Goal: Information Seeking & Learning: Learn about a topic

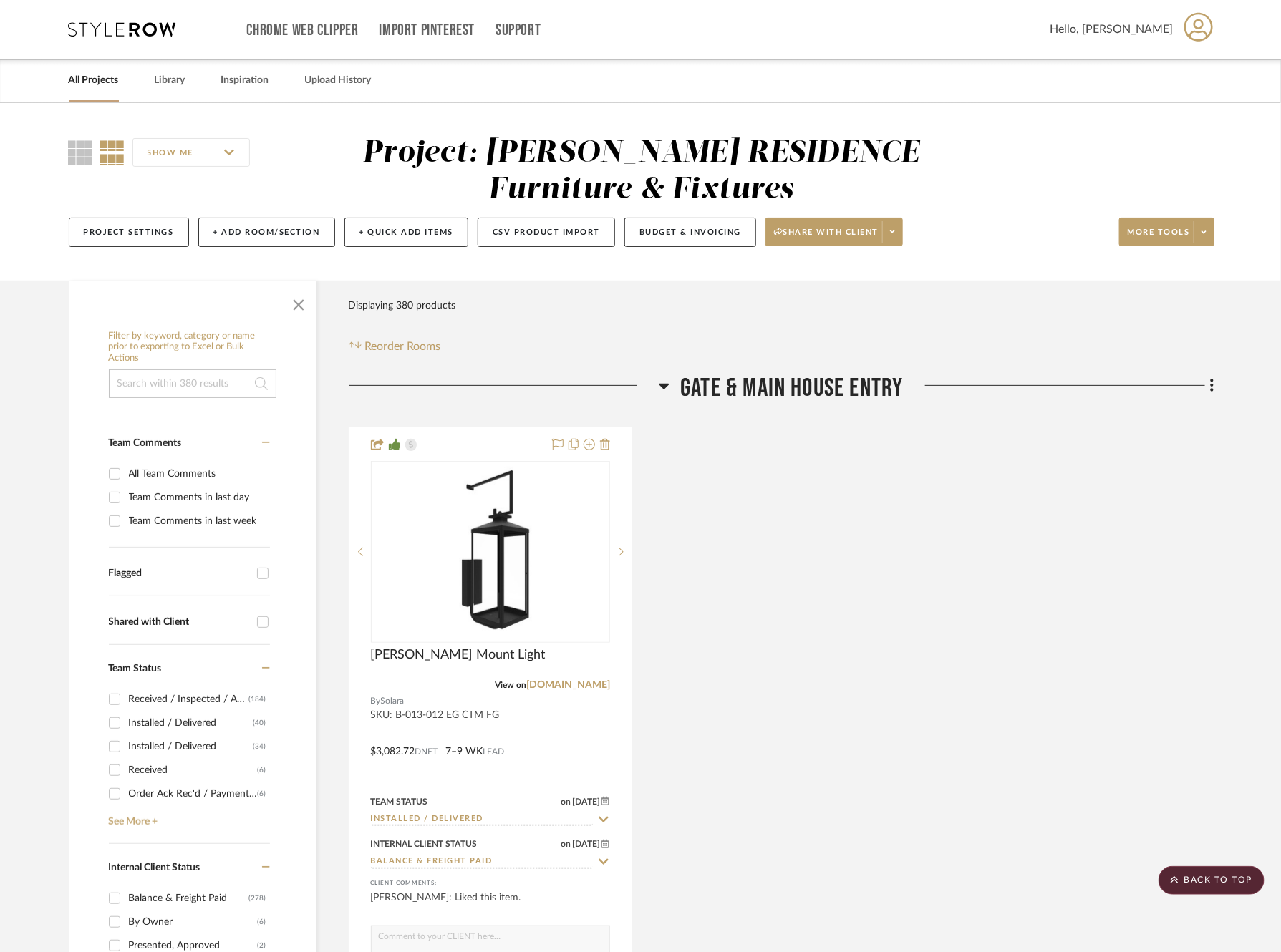
click at [95, 76] on link "All Projects" at bounding box center [94, 81] width 50 height 19
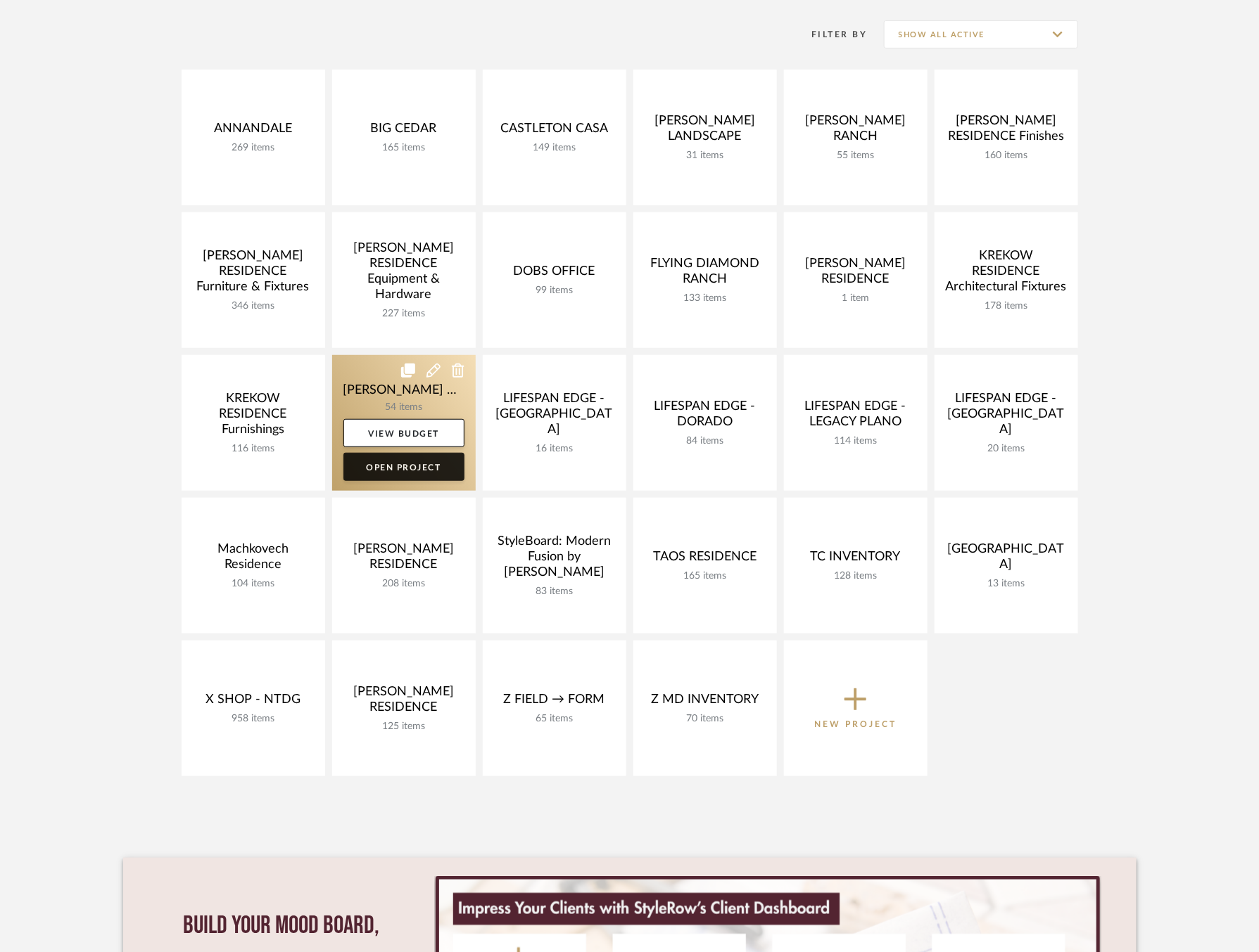
scroll to position [271, 0]
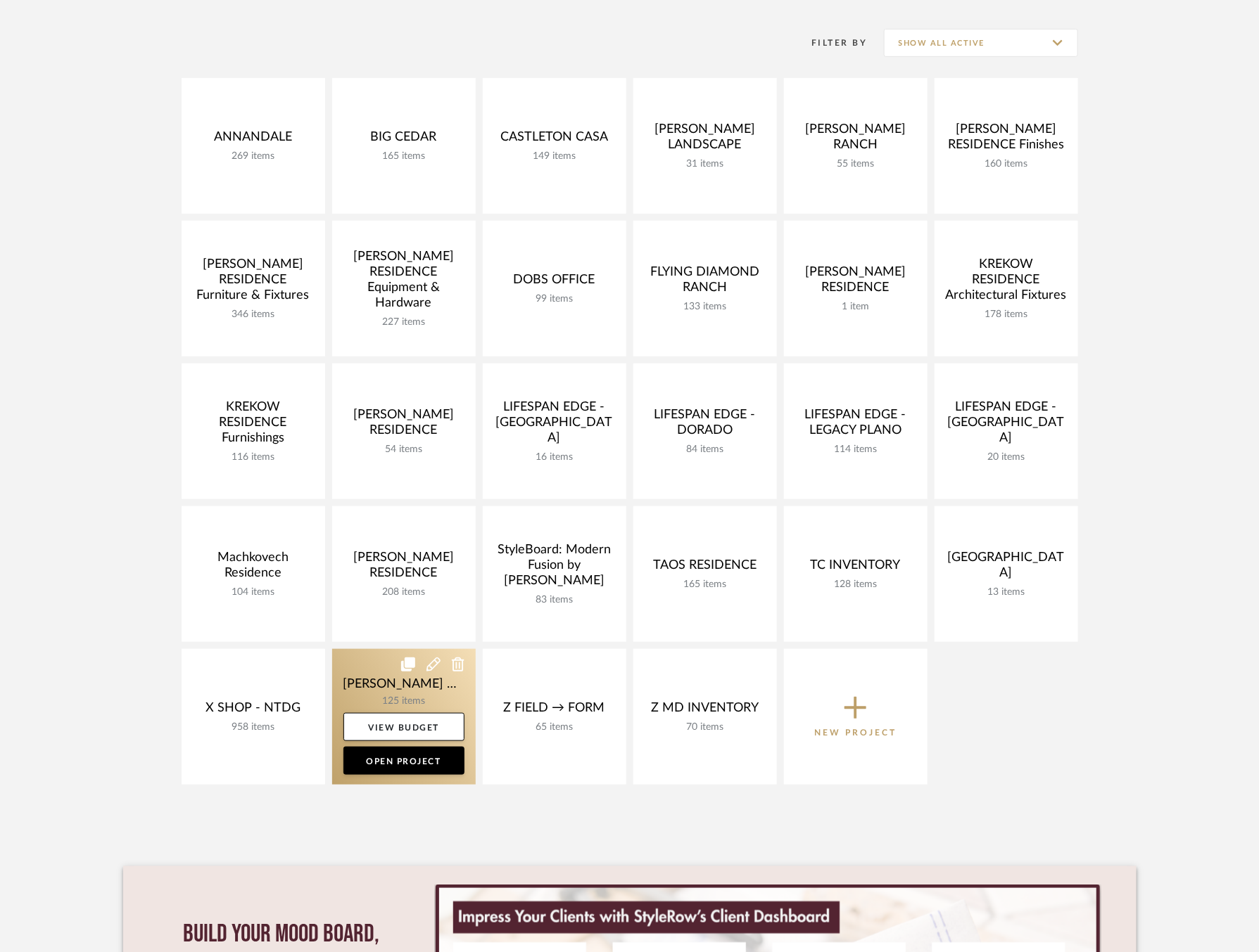
click at [360, 677] on link at bounding box center [404, 716] width 143 height 136
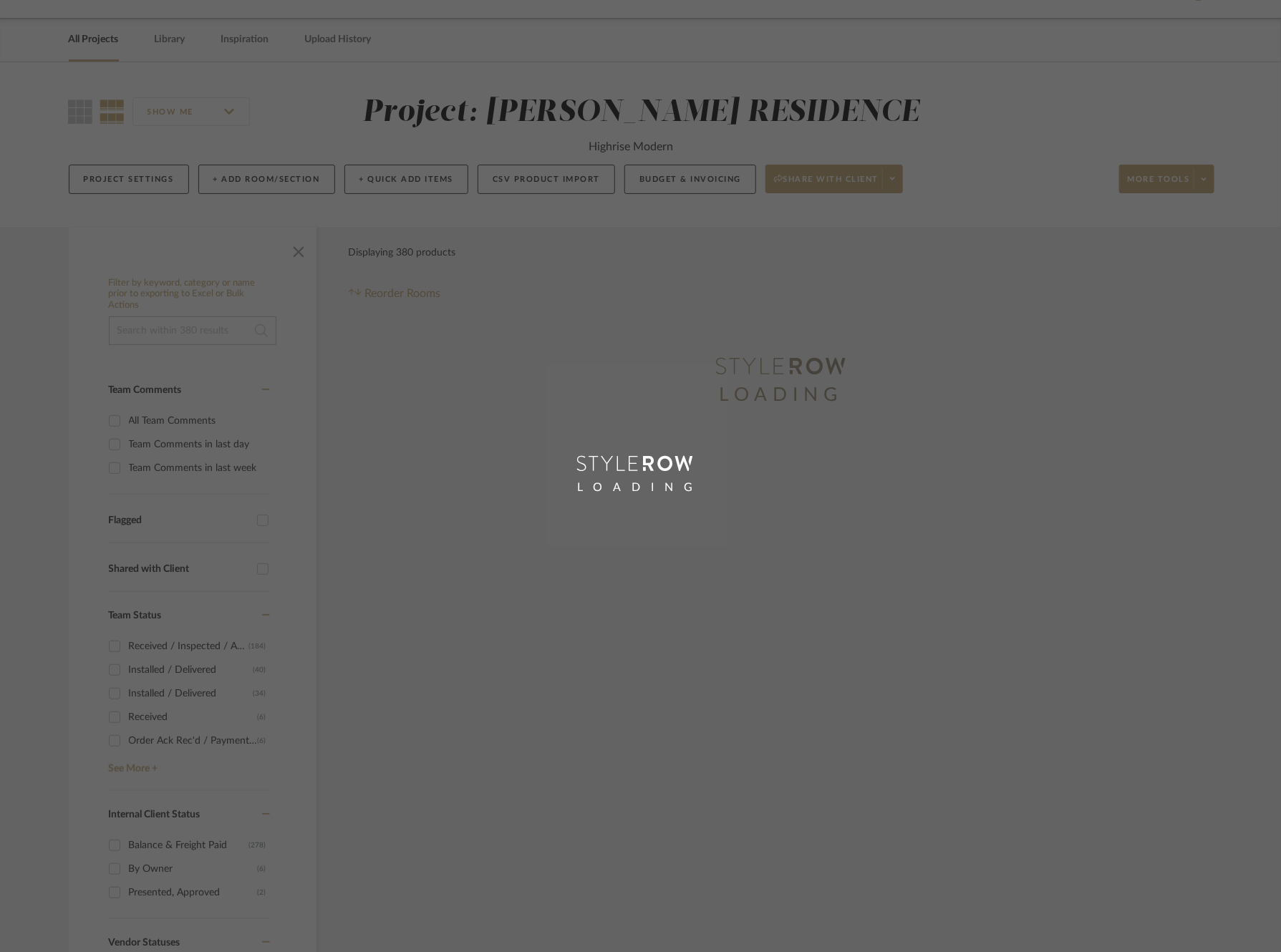
scroll to position [10, 0]
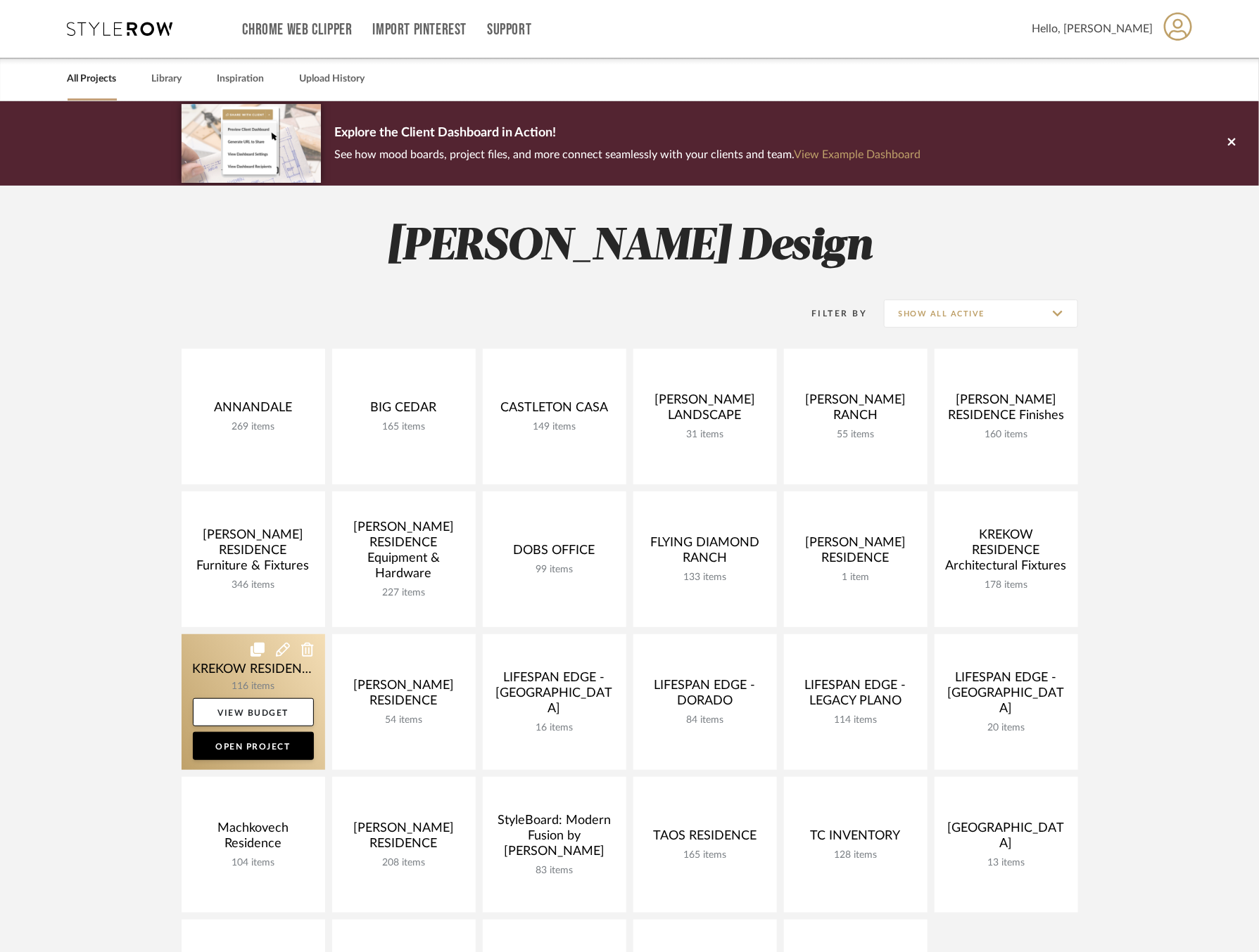
click at [228, 660] on link at bounding box center [254, 702] width 143 height 136
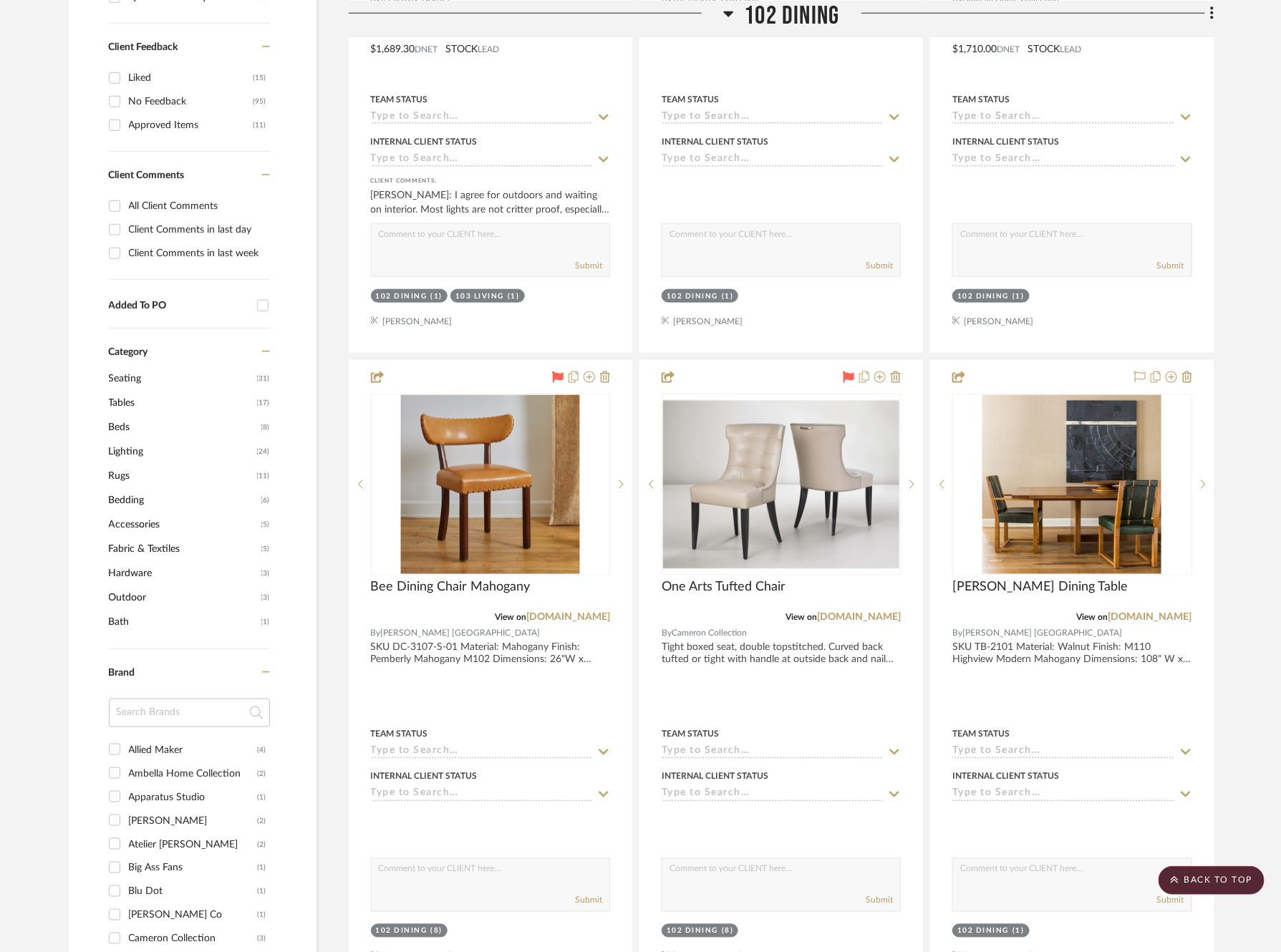
scroll to position [731, 0]
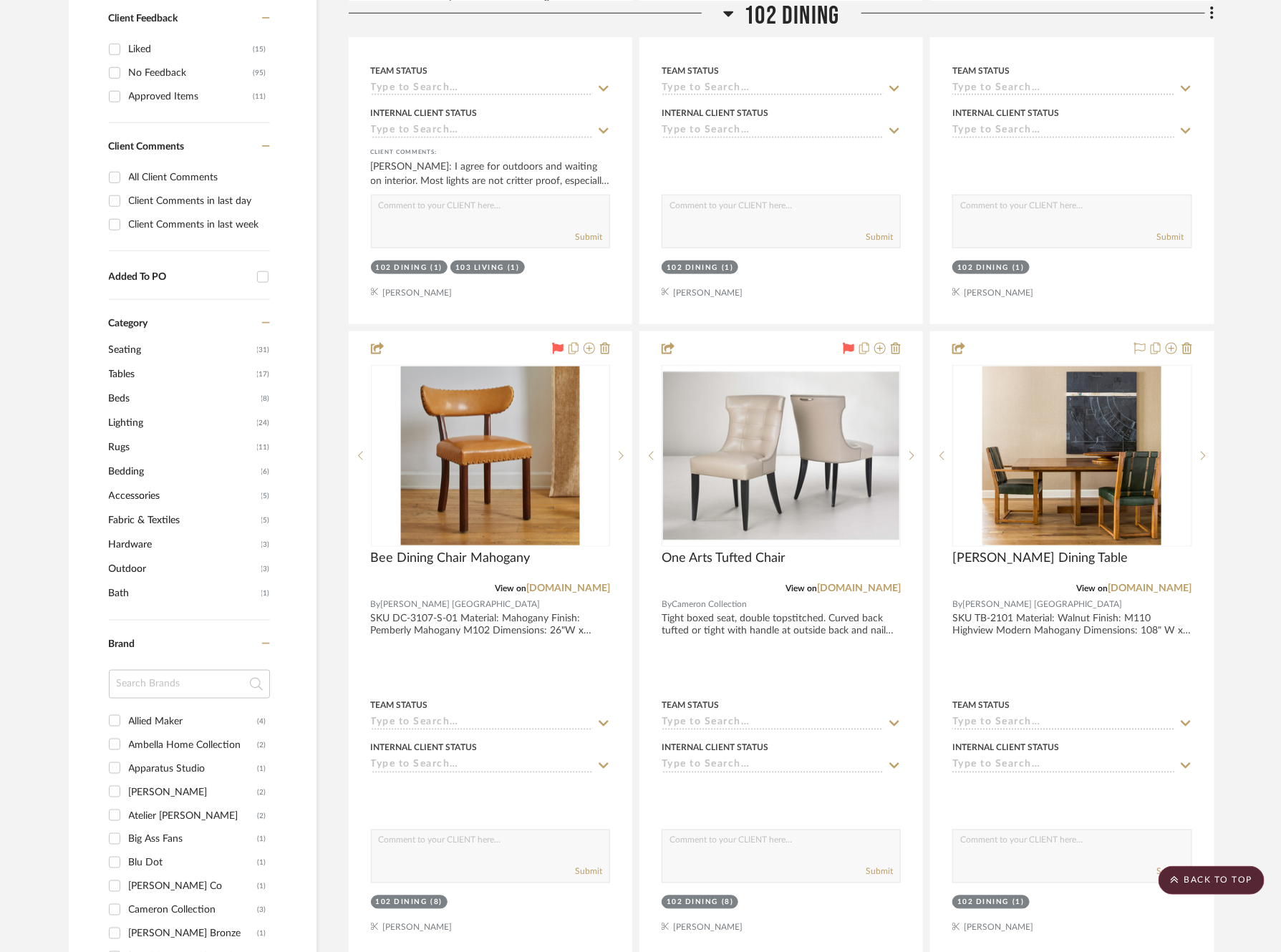
click at [132, 413] on span "Lighting" at bounding box center [181, 423] width 144 height 24
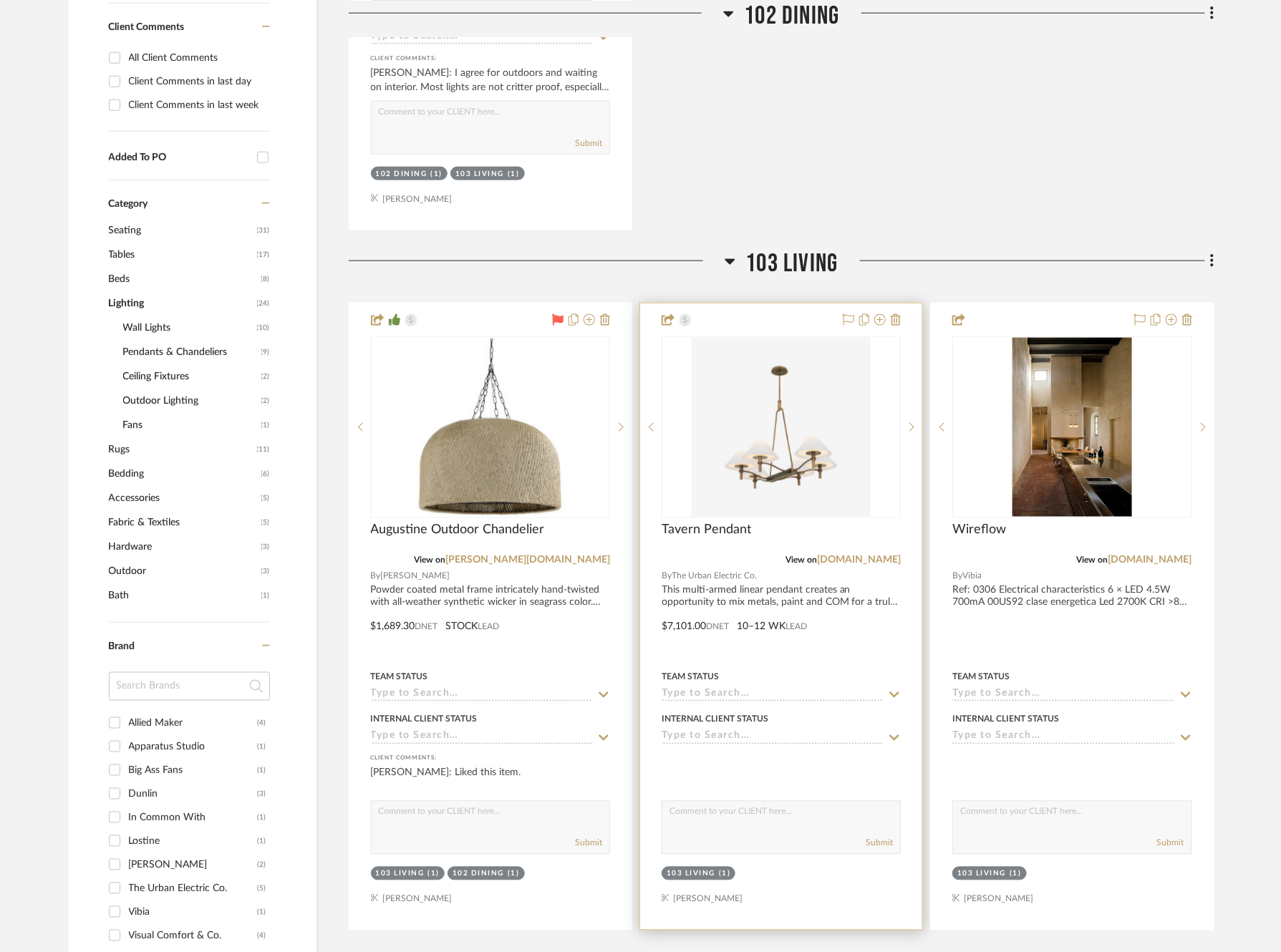
scroll to position [1789, 0]
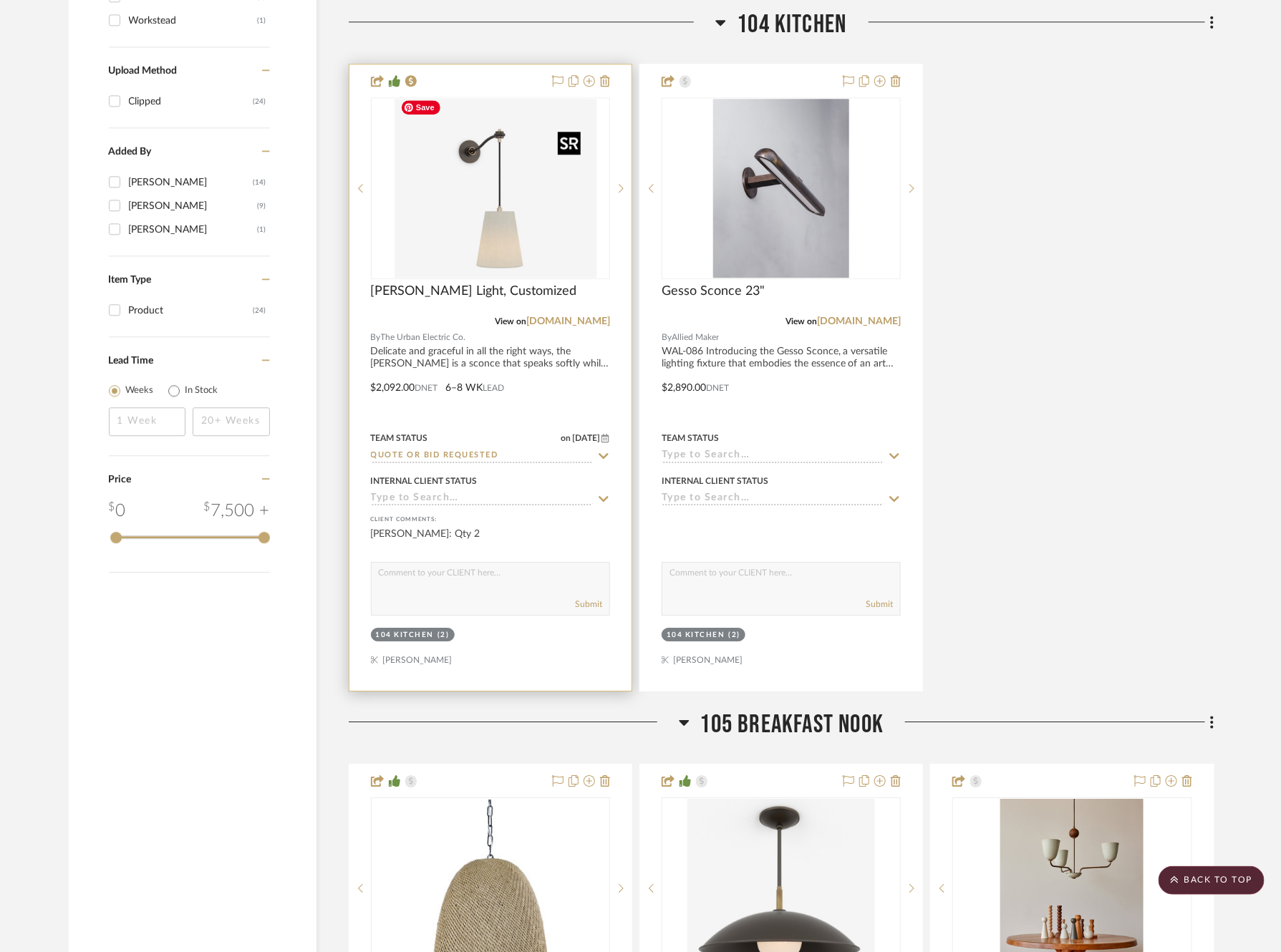
click at [478, 218] on img "0" at bounding box center [501, 188] width 192 height 179
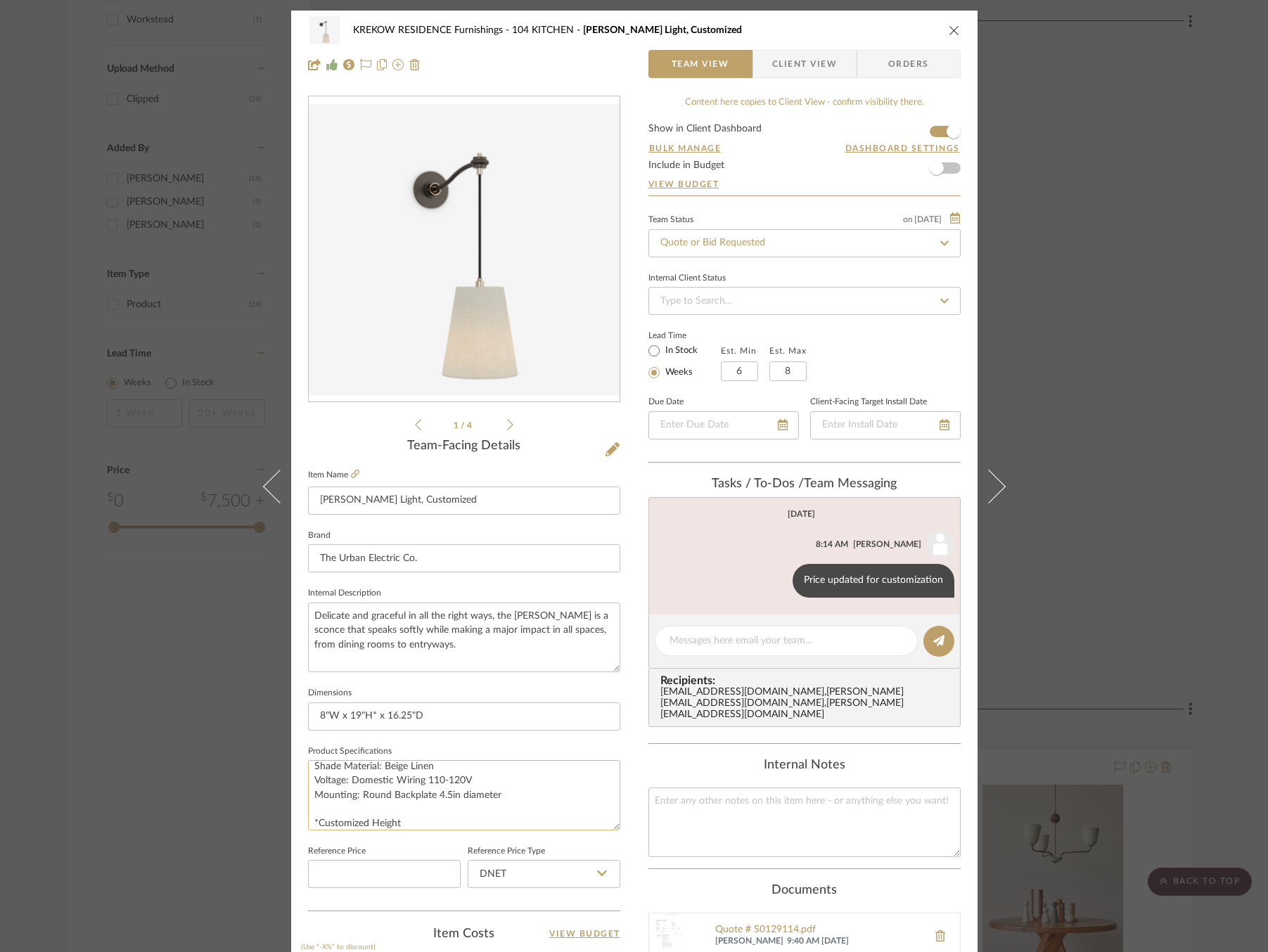
scroll to position [82, 0]
click at [60, 190] on div "KREKOW RESIDENCE Furnishings 104 KITCHEN [PERSON_NAME] Light, Customized Team V…" at bounding box center [634, 476] width 1268 height 952
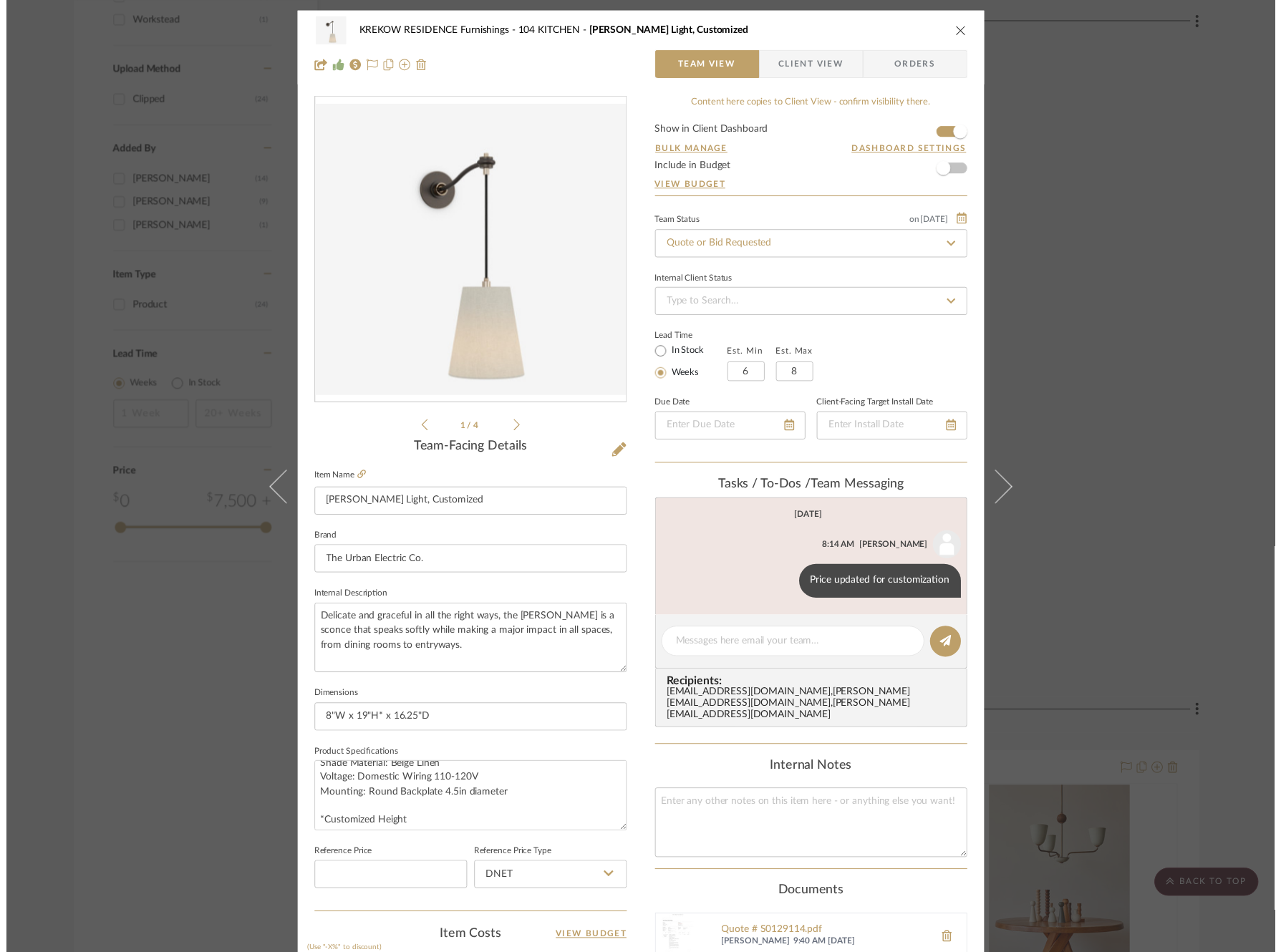
scroll to position [1789, 0]
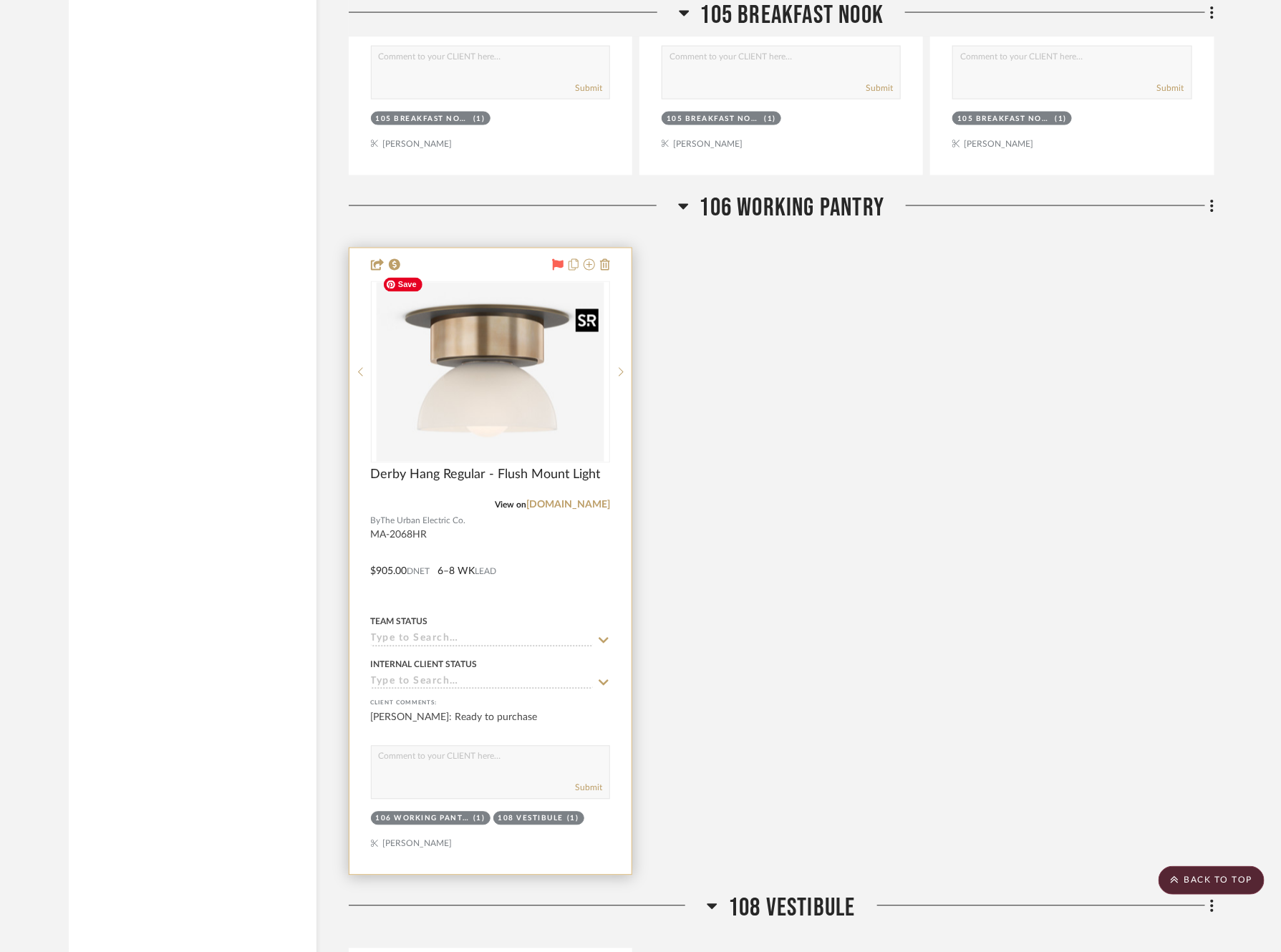
click at [536, 396] on img "0" at bounding box center [489, 372] width 227 height 179
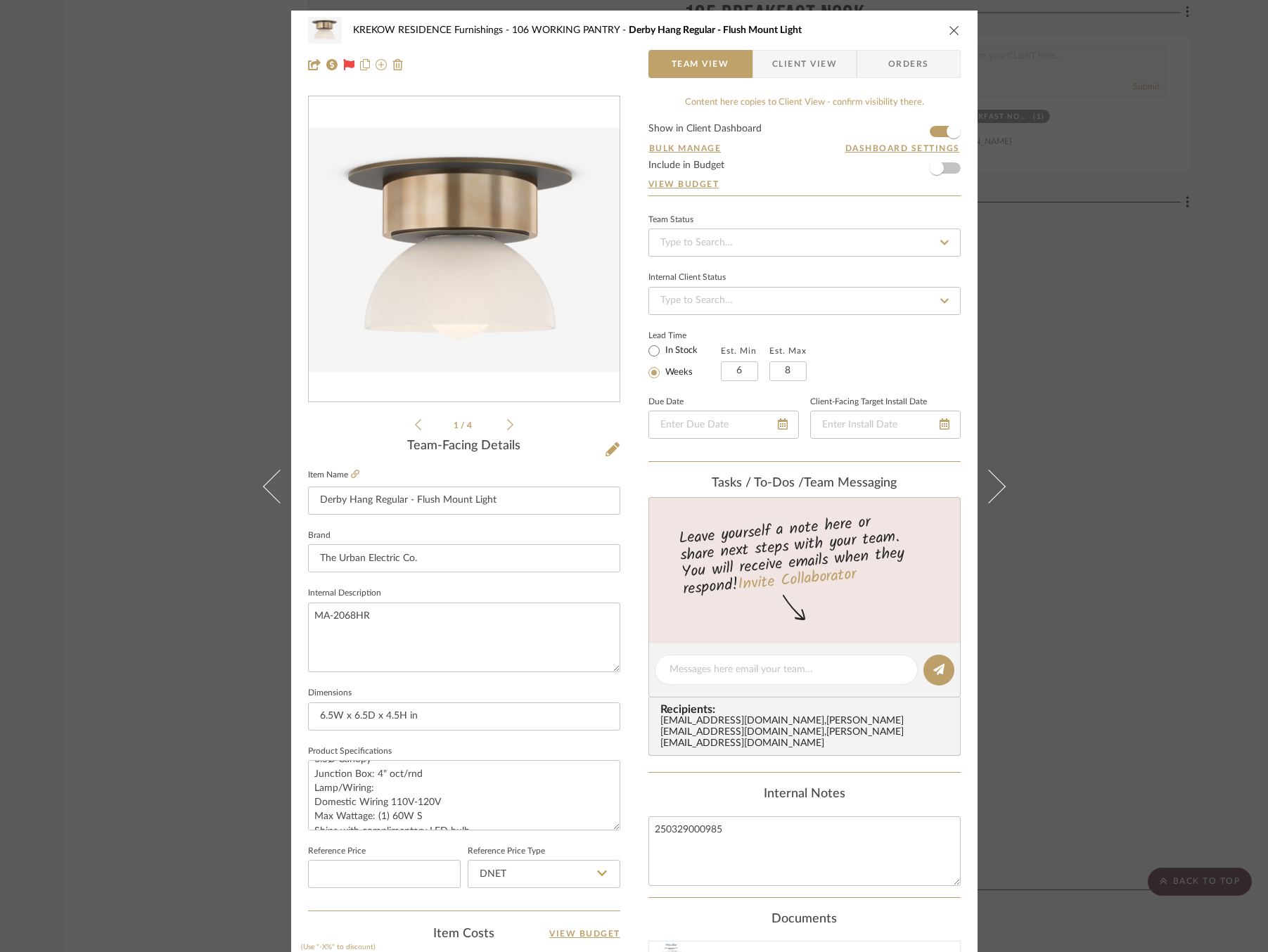
scroll to position [102, 0]
click at [351, 470] on fa-icon at bounding box center [355, 475] width 9 height 9
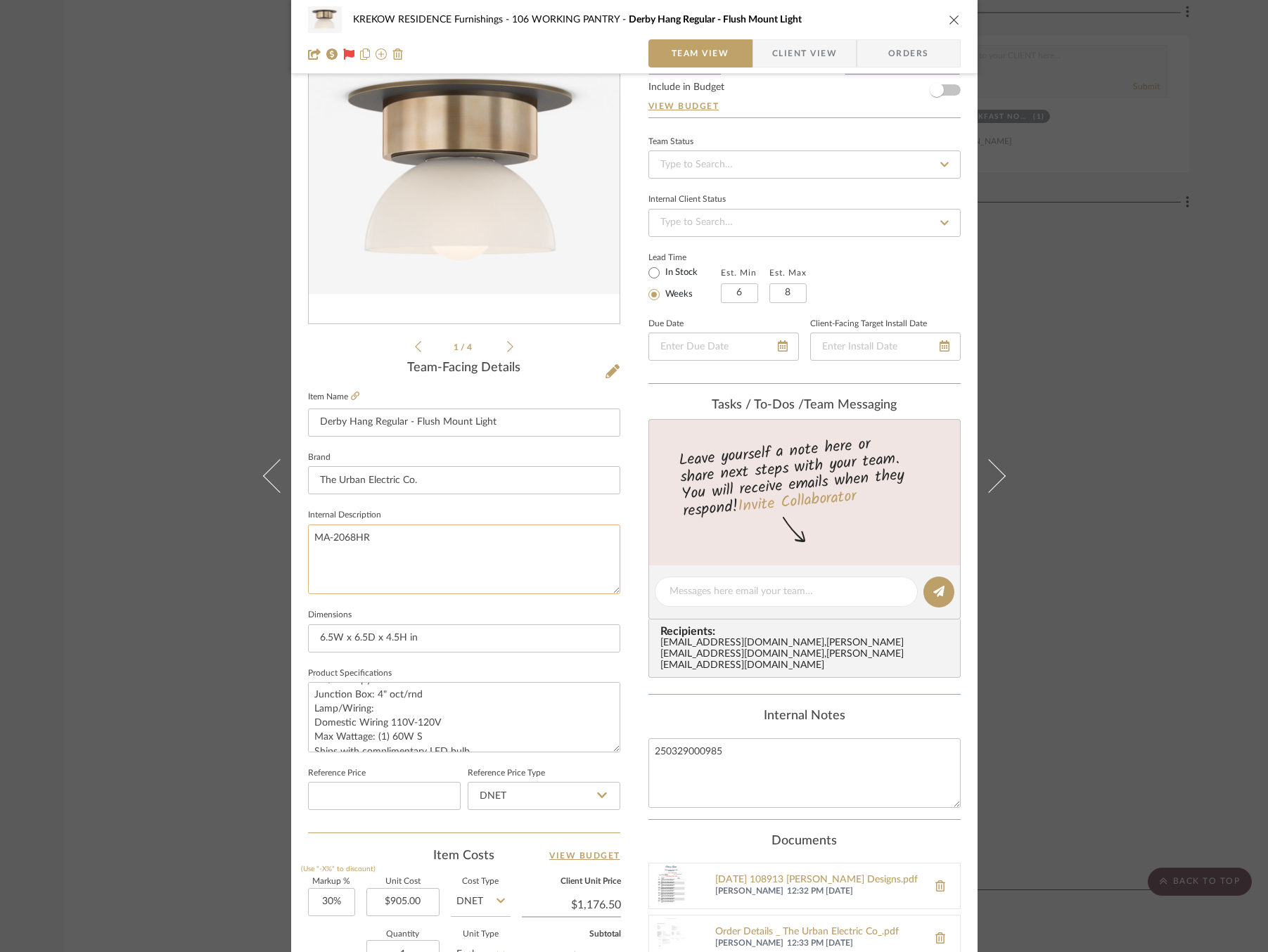
scroll to position [353, 0]
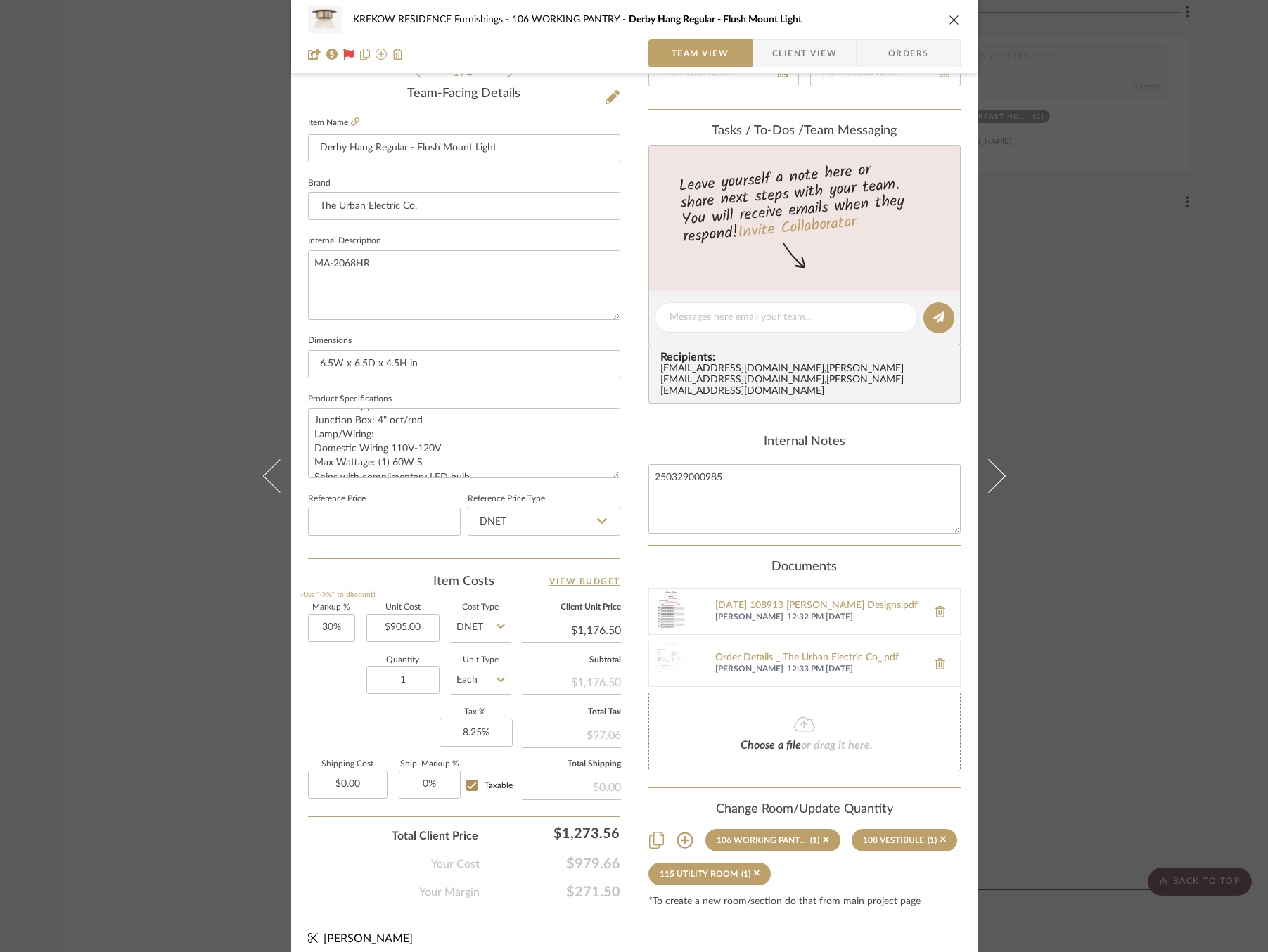
click at [118, 595] on div "KREKOW RESIDENCE Furnishings 106 WORKING PANTRY Derby Hang Regular - Flush Moun…" at bounding box center [634, 476] width 1268 height 952
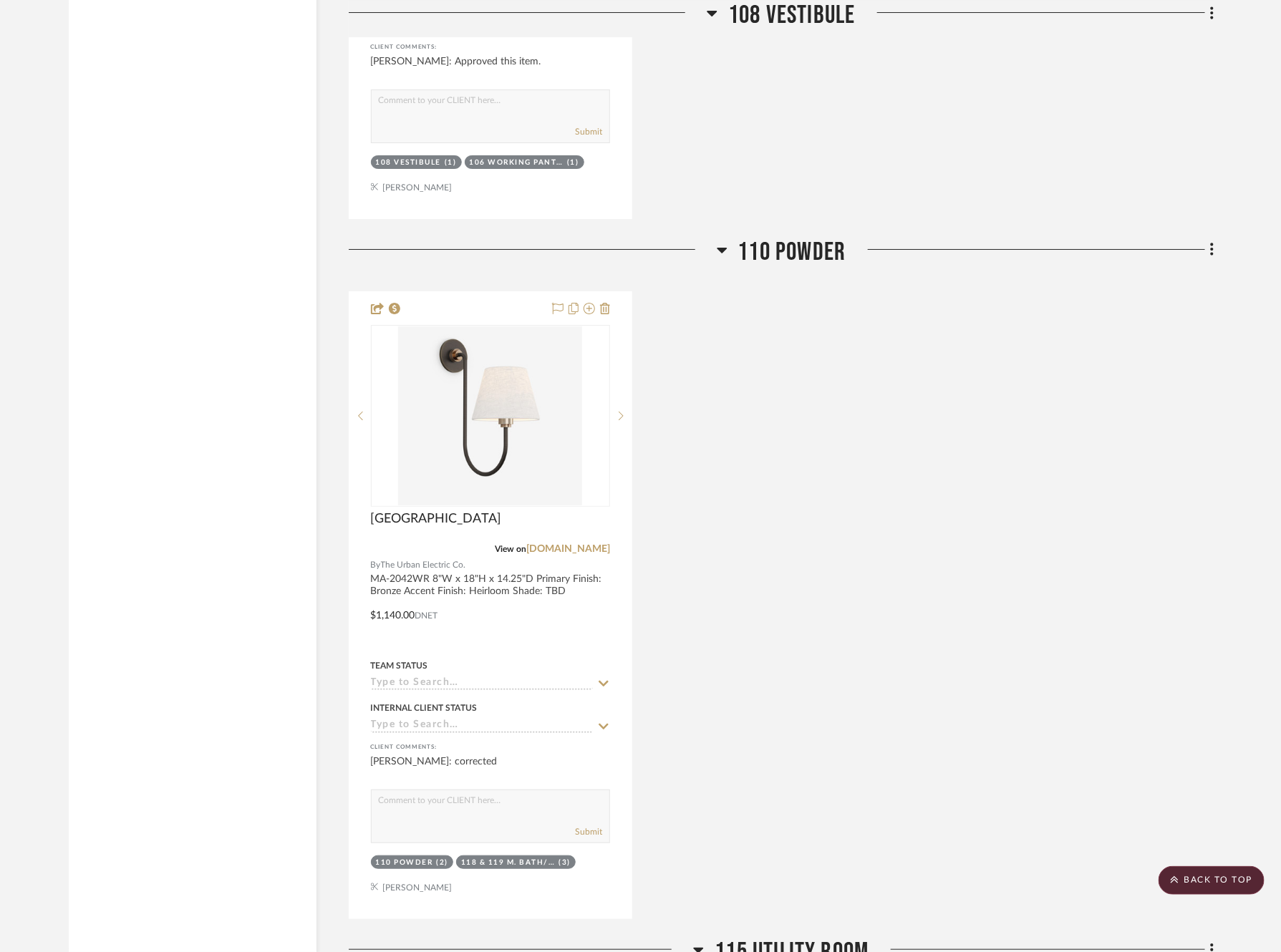
scroll to position [4989, 3]
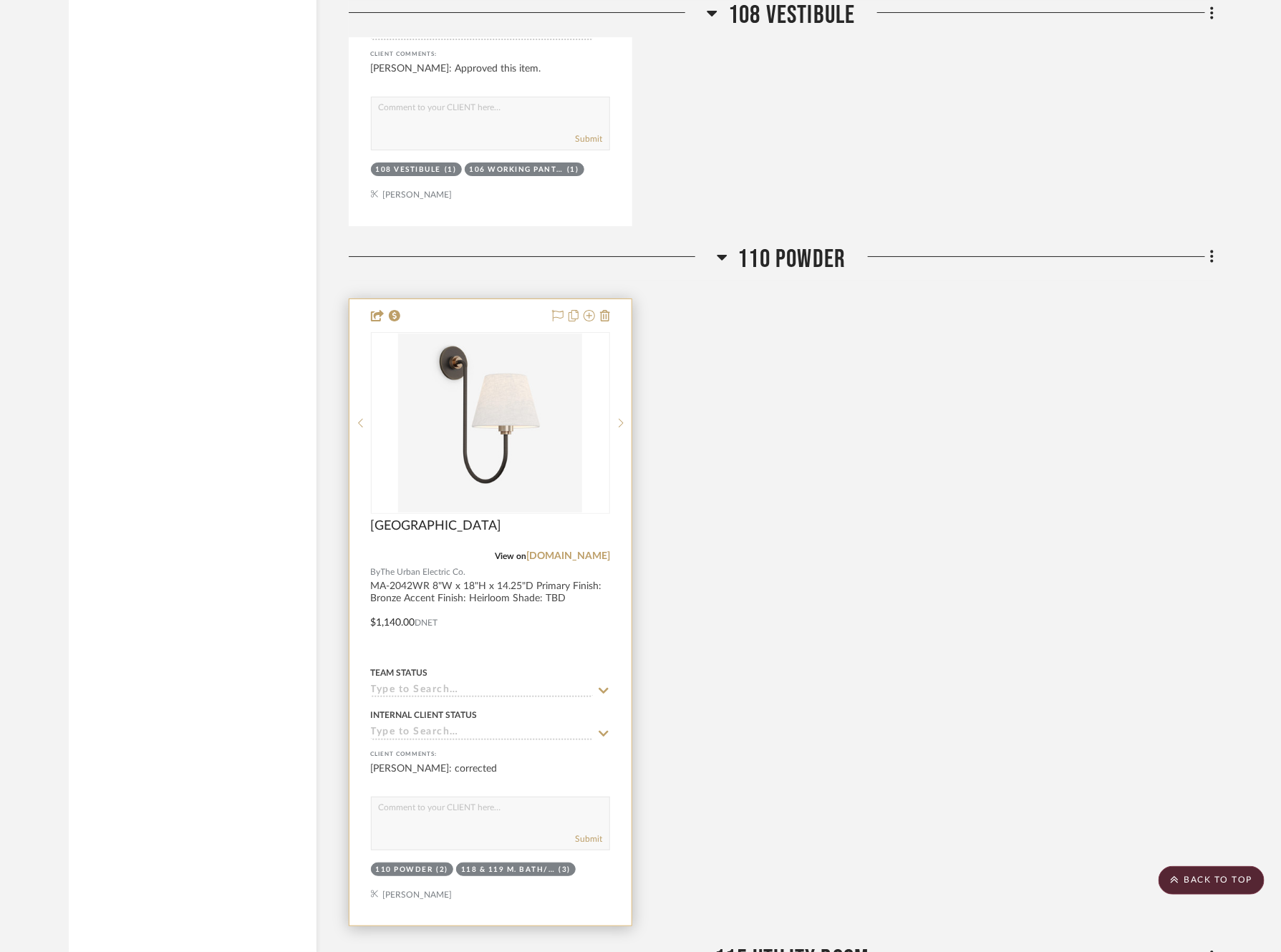
click at [563, 524] on div "[GEOGRAPHIC_DATA]" at bounding box center [490, 533] width 239 height 31
click at [562, 551] on link "[DOMAIN_NAME]" at bounding box center [568, 556] width 83 height 10
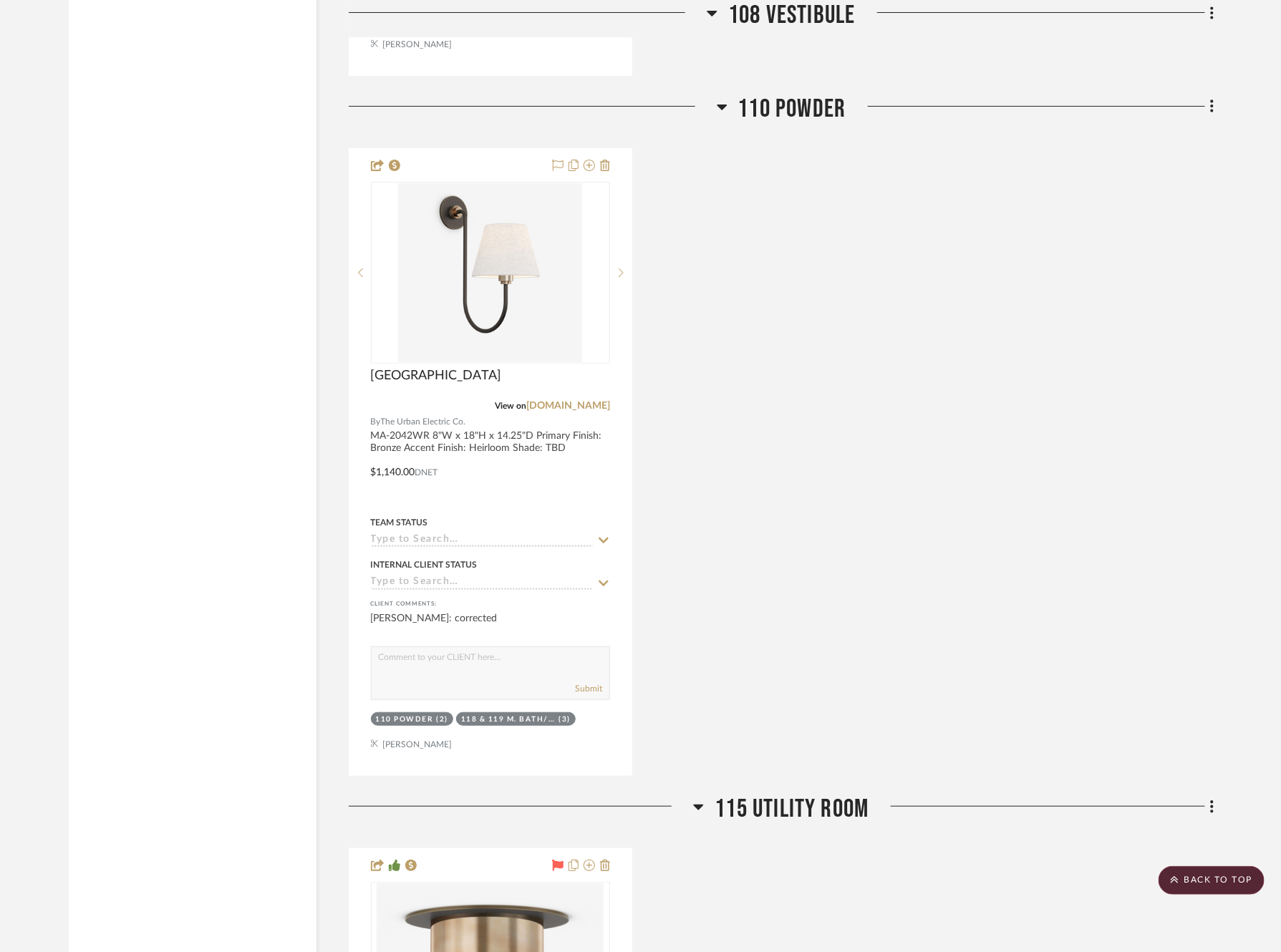
scroll to position [5144, 3]
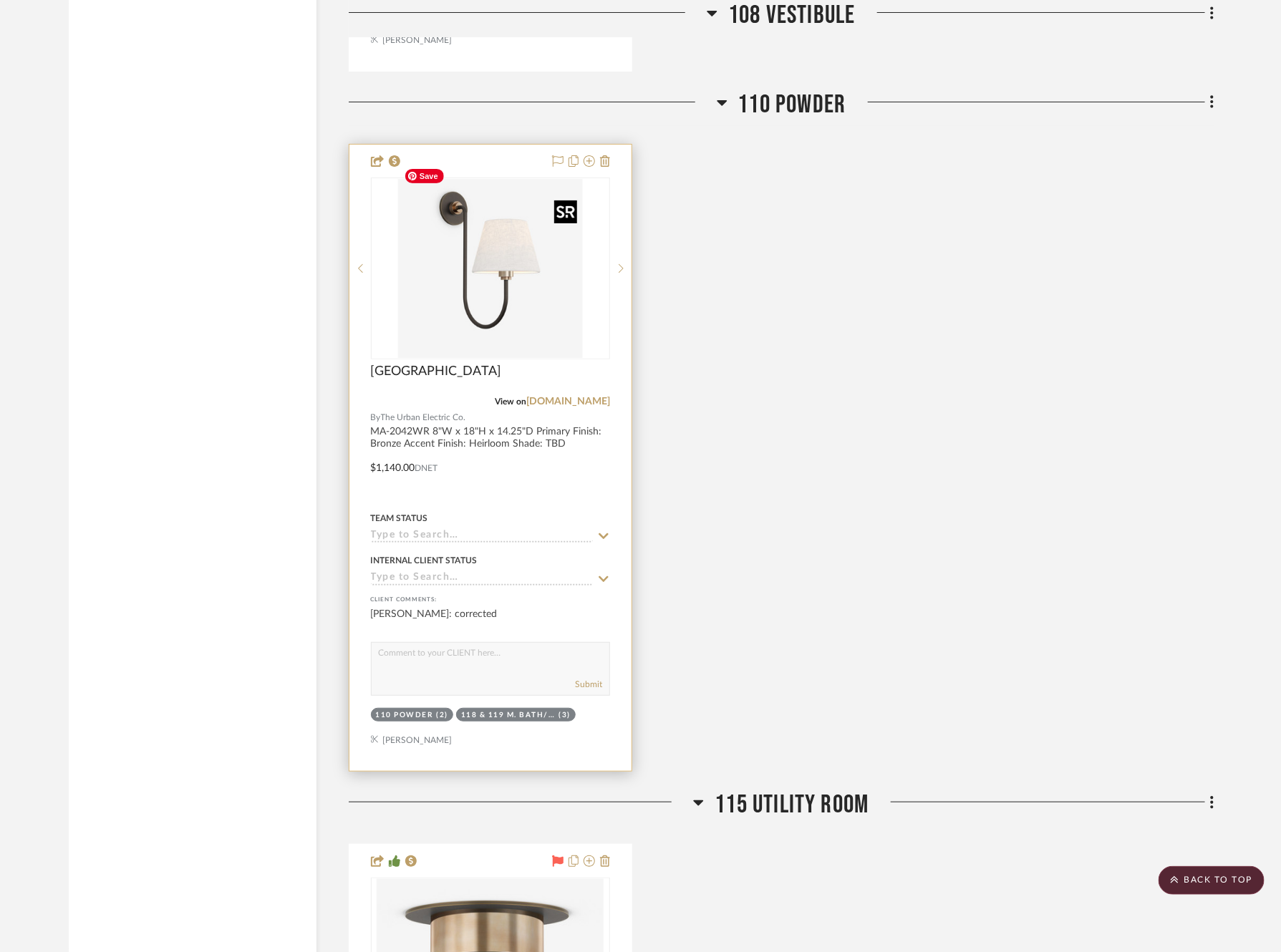
click at [0, 0] on img at bounding box center [0, 0] width 0 height 0
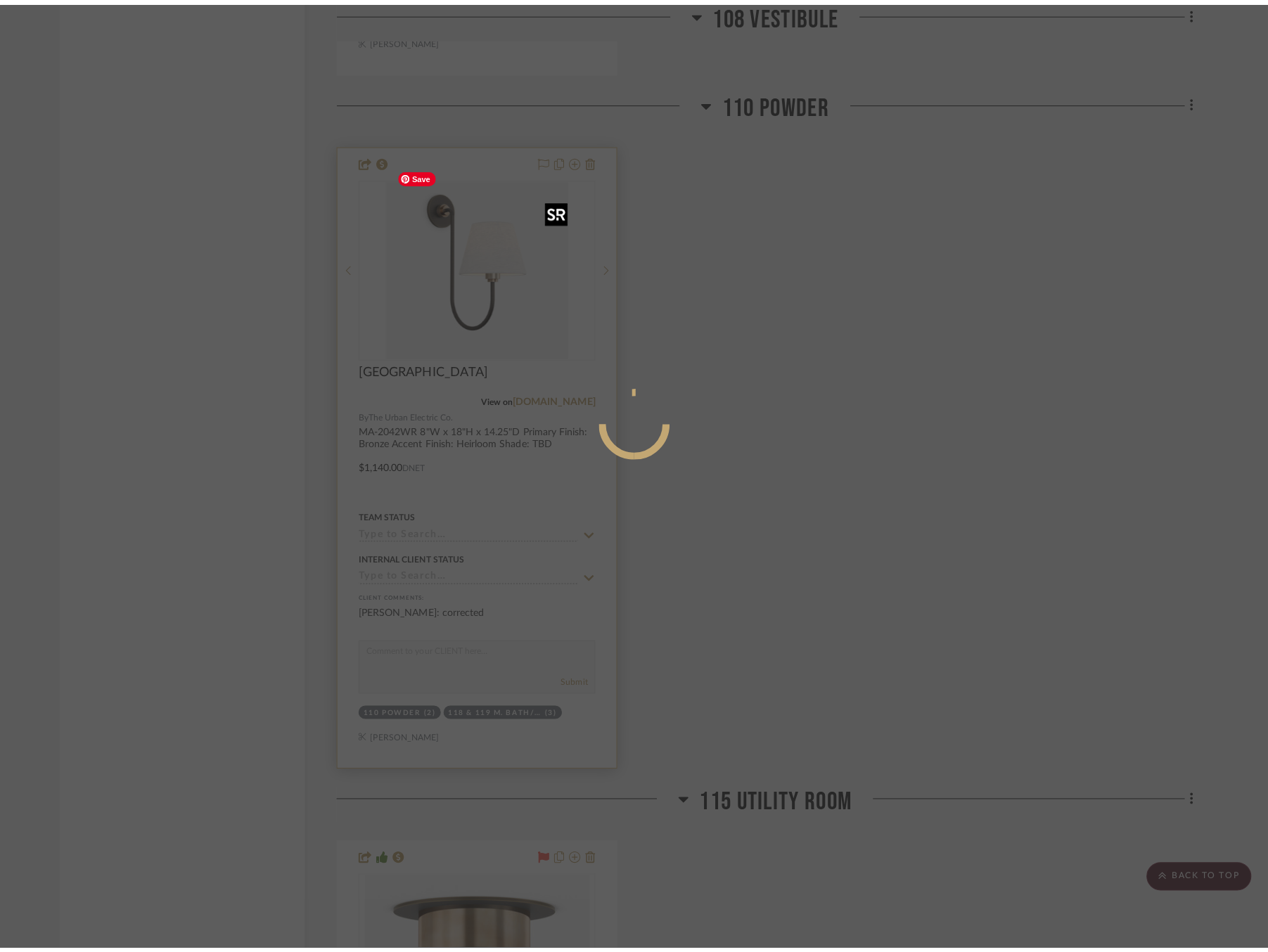
scroll to position [0, 0]
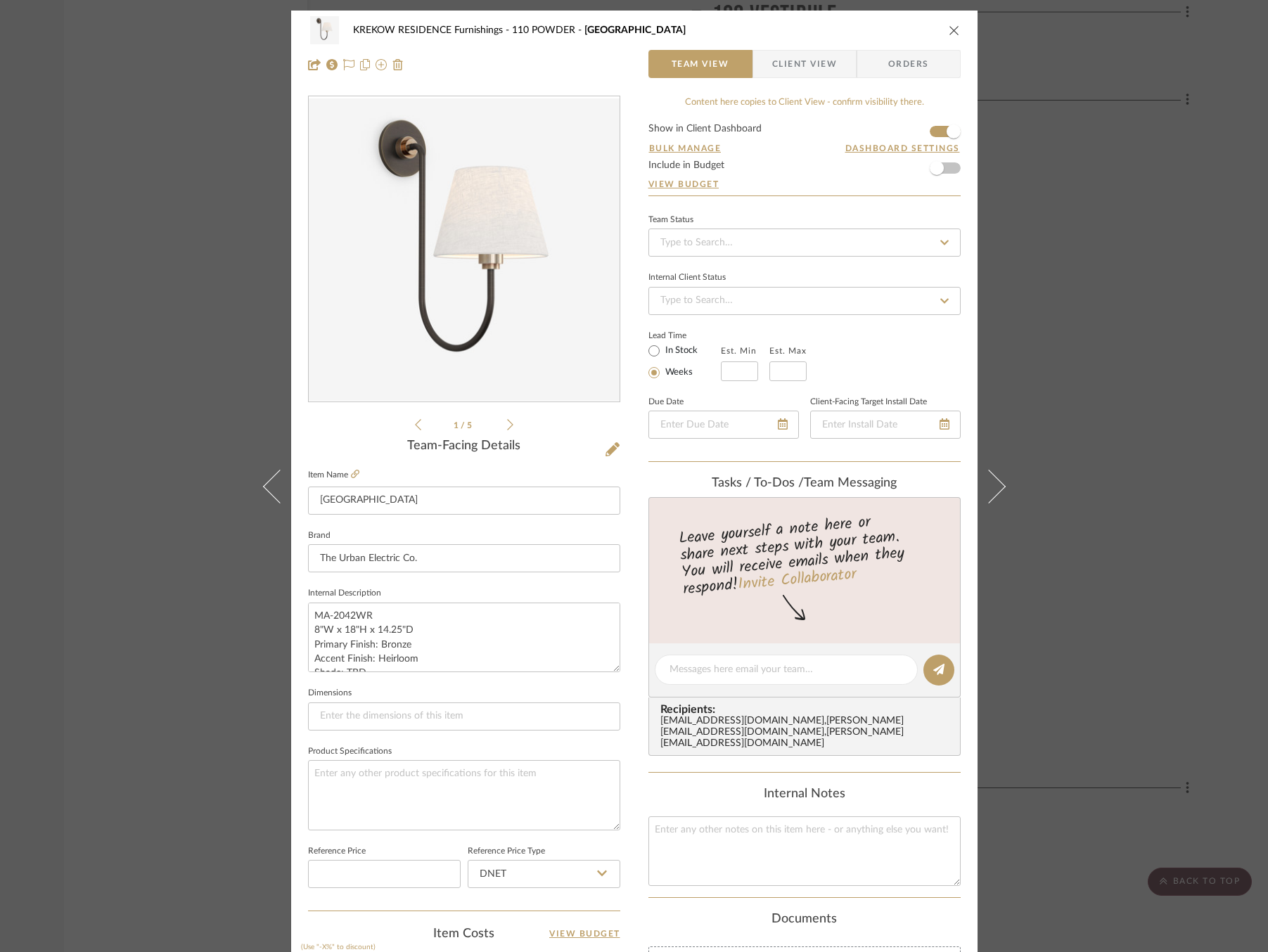
click at [1088, 311] on div "KREKOW RESIDENCE Furnishings 110 POWDER Nyhavn Team View Client View Orders 1 /…" at bounding box center [634, 476] width 1268 height 952
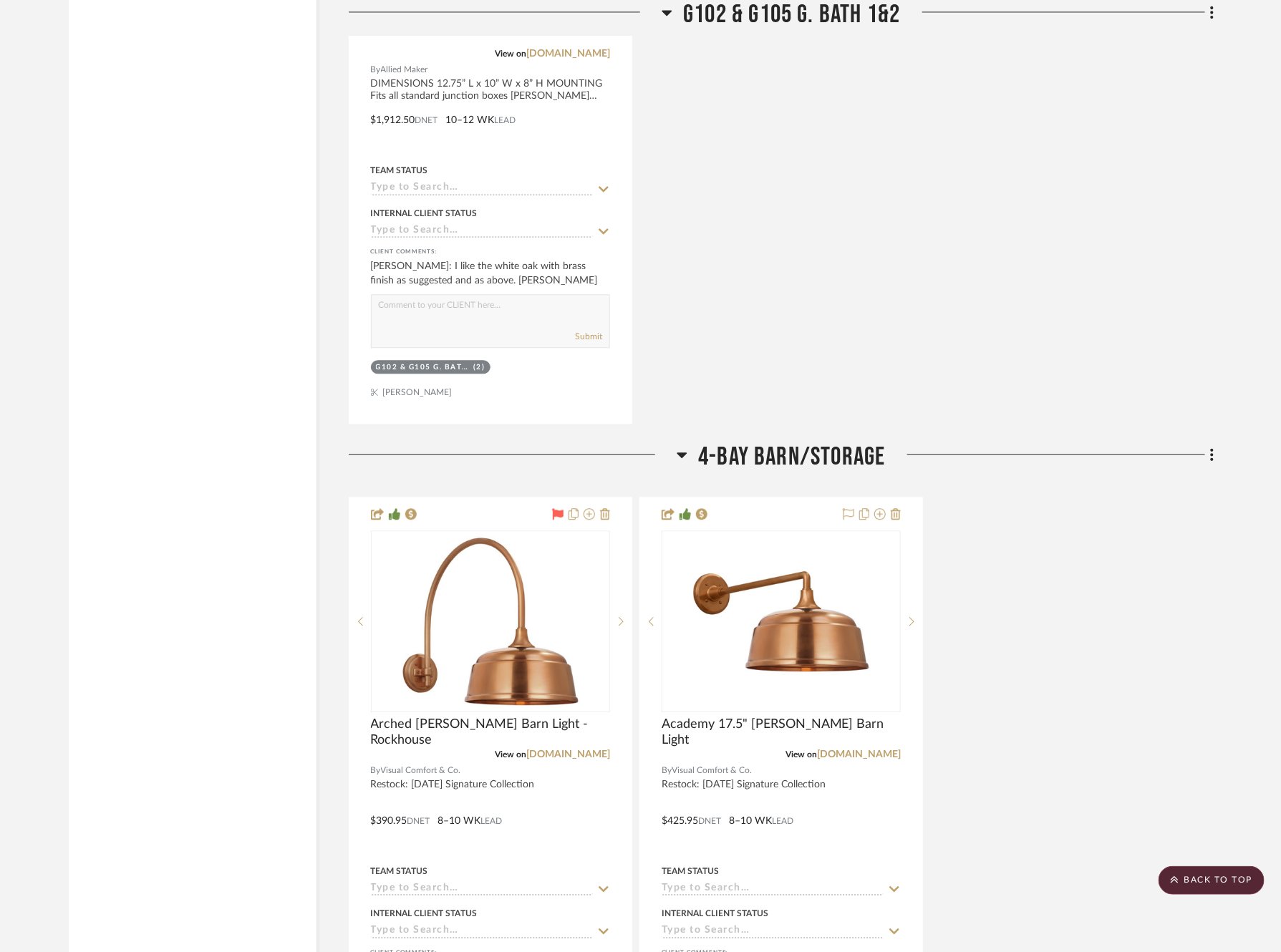
scroll to position [11950, 0]
